Goal: Task Accomplishment & Management: Manage account settings

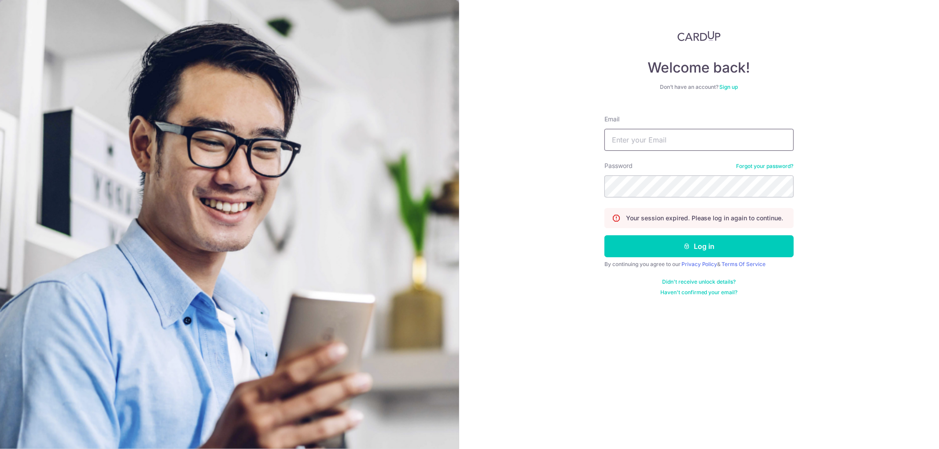
type input "[PERSON_NAME][EMAIL_ADDRESS][DOMAIN_NAME]"
click at [701, 140] on input "[PERSON_NAME][EMAIL_ADDRESS][DOMAIN_NAME]" at bounding box center [698, 140] width 189 height 22
click at [628, 243] on button "Log in" at bounding box center [698, 246] width 189 height 22
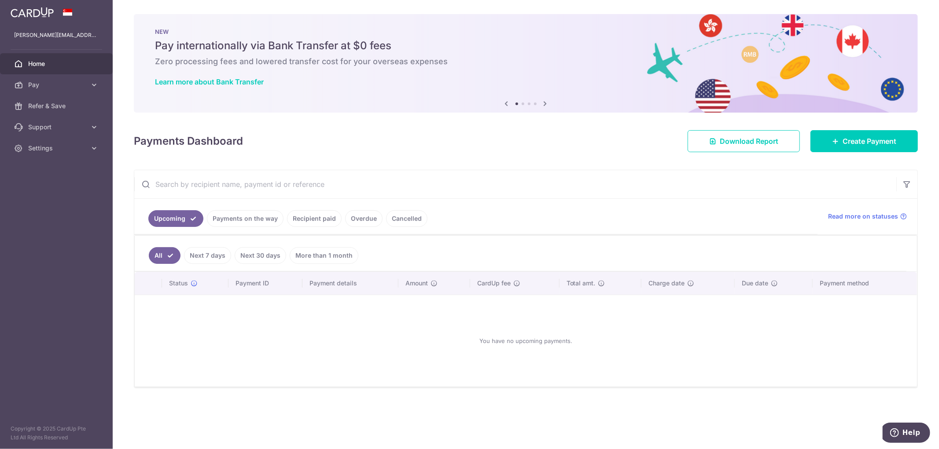
click at [225, 217] on link "Payments on the way" at bounding box center [245, 218] width 77 height 17
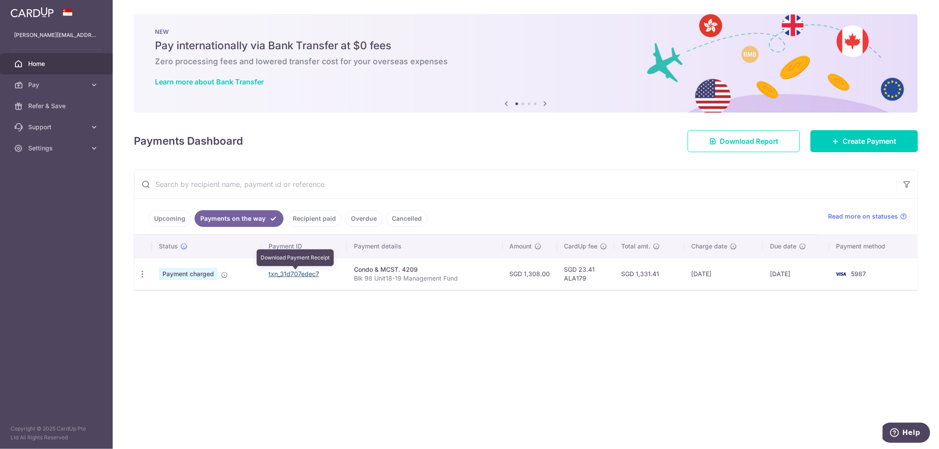
click at [306, 273] on link "txn_31d707edec7" at bounding box center [293, 273] width 51 height 7
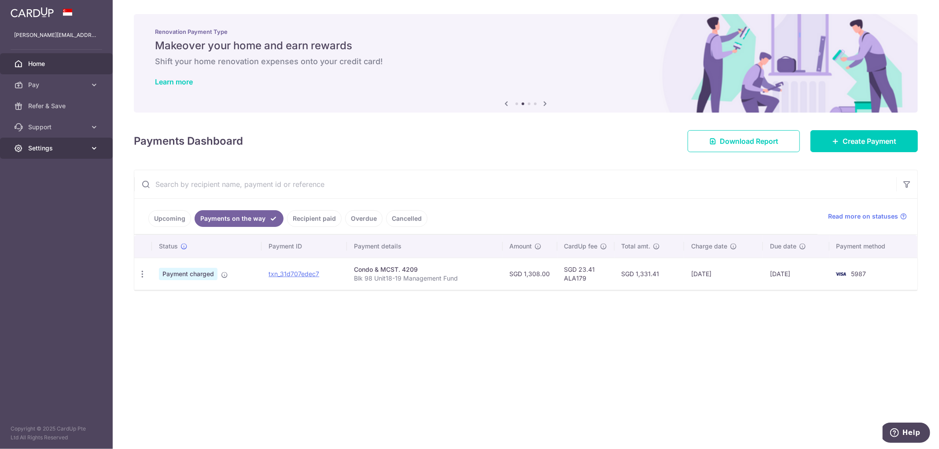
click at [52, 148] on span "Settings" at bounding box center [57, 148] width 58 height 9
click at [43, 191] on span "Logout" at bounding box center [57, 190] width 58 height 9
